Goal: Use online tool/utility: Utilize a website feature to perform a specific function

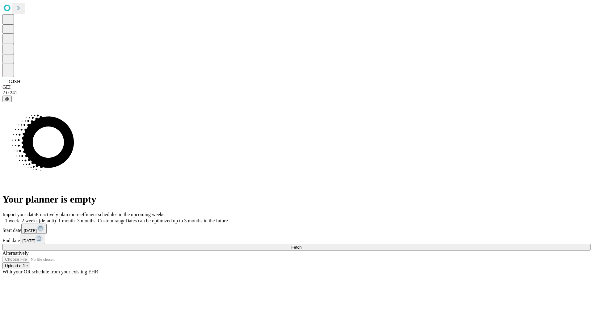
click at [302, 245] on span "Fetch" at bounding box center [296, 247] width 10 height 5
